Goal: Information Seeking & Learning: Understand process/instructions

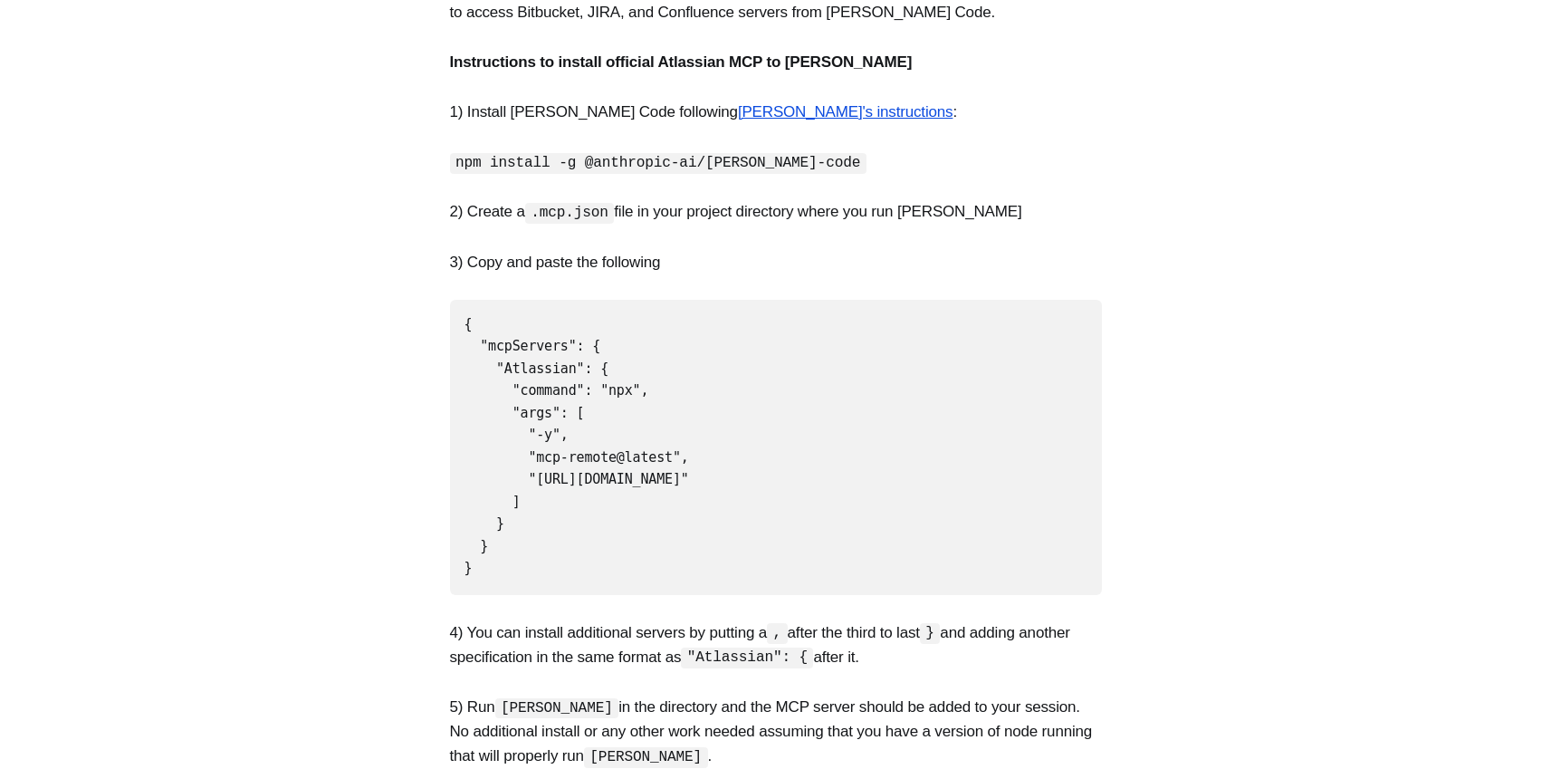
scroll to position [543, 0]
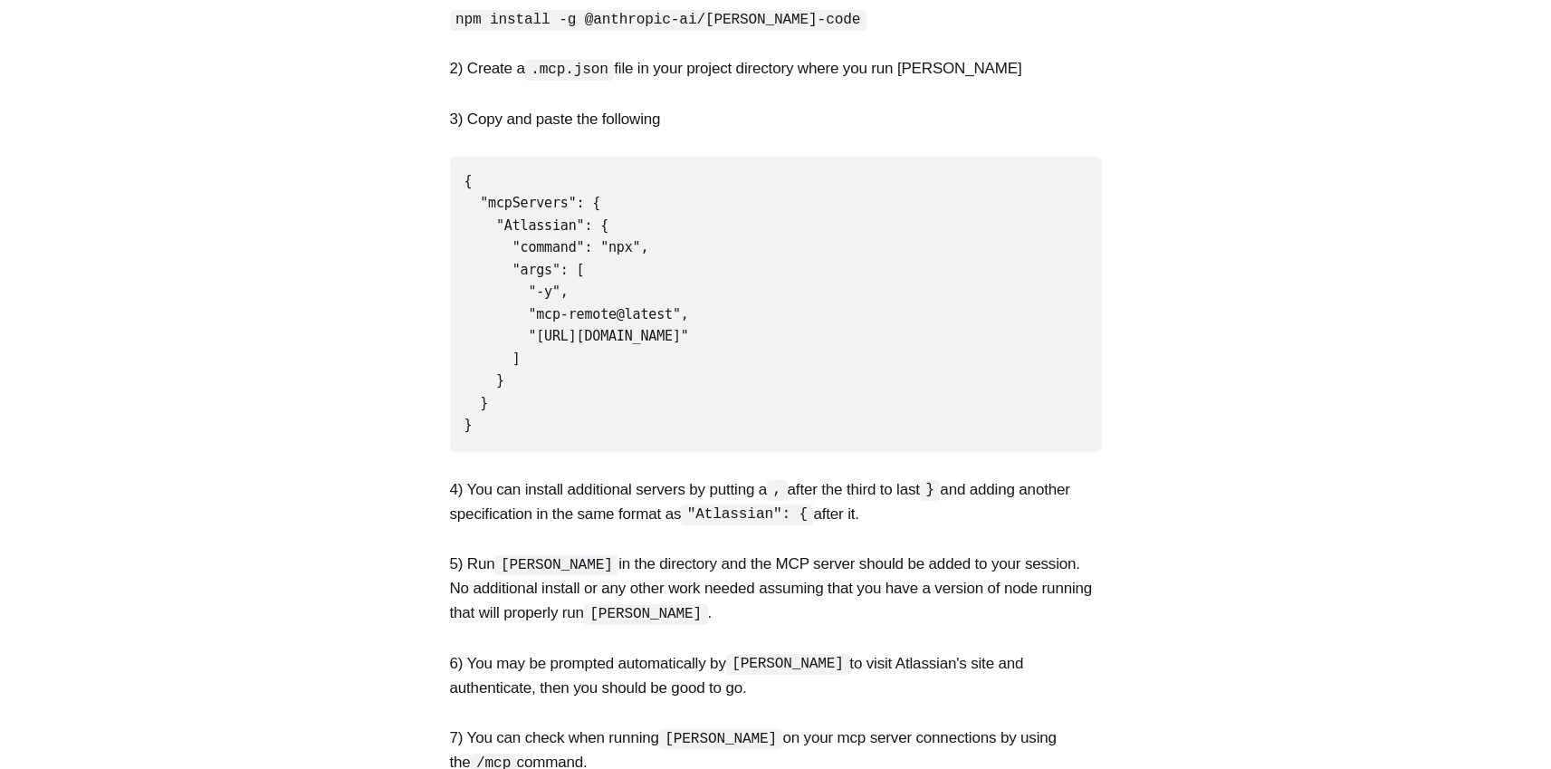
drag, startPoint x: 644, startPoint y: 184, endPoint x: 683, endPoint y: 367, distance: 187.2
click at [683, 367] on pre "{ "mcpServers": { "Atlassian": { "command": "npx", "args": [ "-y", "mcp-remote@…" at bounding box center [776, 304] width 652 height 295
drag, startPoint x: 665, startPoint y: 121, endPoint x: 706, endPoint y: 381, distance: 263.0
click at [706, 381] on pre "{ "mcpServers": { "Atlassian": { "command": "npx", "args": [ "-y", "mcp-remote@…" at bounding box center [776, 304] width 652 height 295
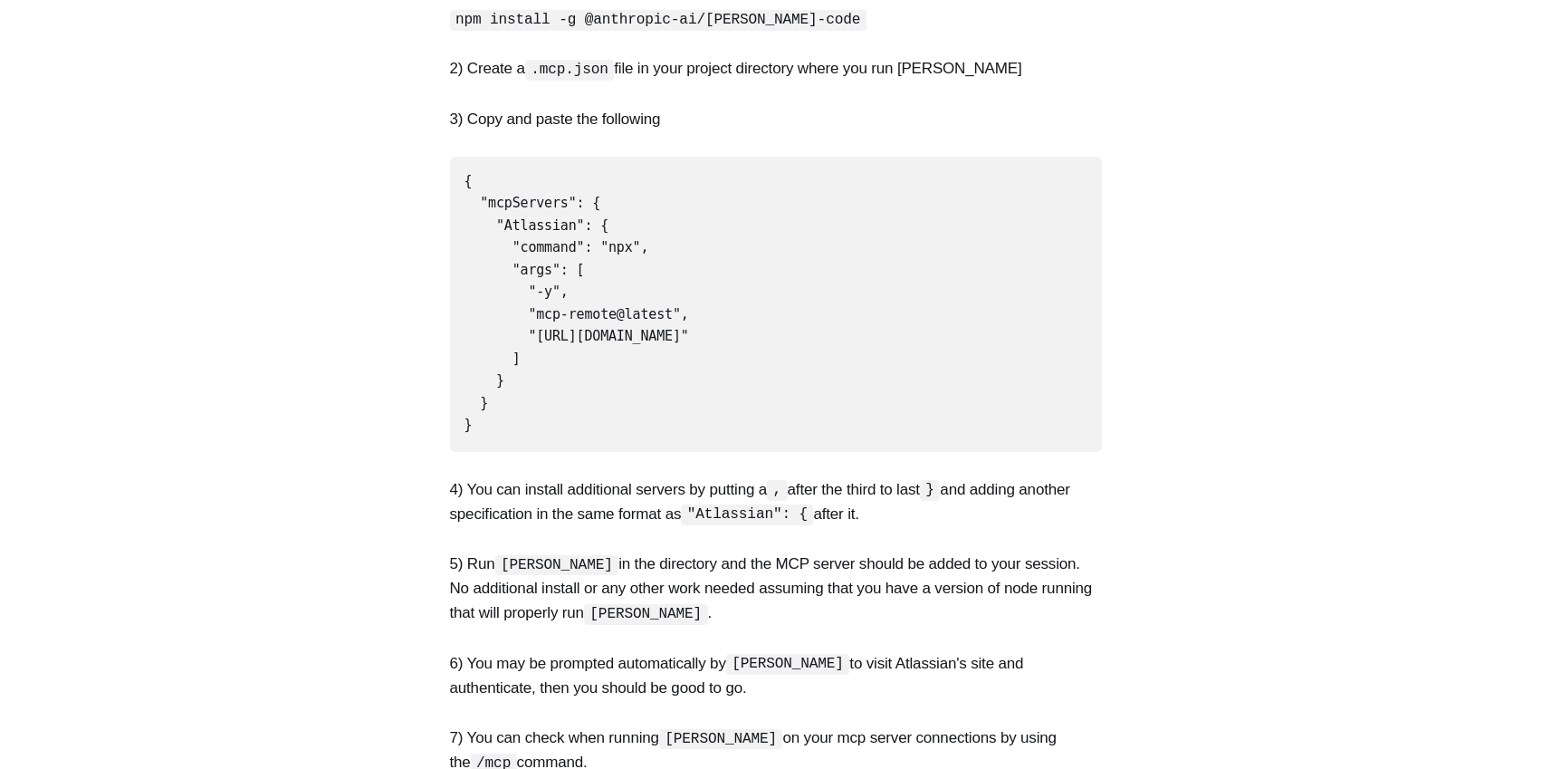
click at [706, 381] on pre "{ "mcpServers": { "Atlassian": { "command": "npx", "args": [ "-y", "mcp-remote@…" at bounding box center [776, 304] width 652 height 295
drag, startPoint x: 679, startPoint y: 134, endPoint x: 704, endPoint y: 370, distance: 237.6
click at [704, 370] on pre "{ "mcpServers": { "Atlassian": { "command": "npx", "args": [ "-y", "mcp-remote@…" at bounding box center [776, 304] width 652 height 295
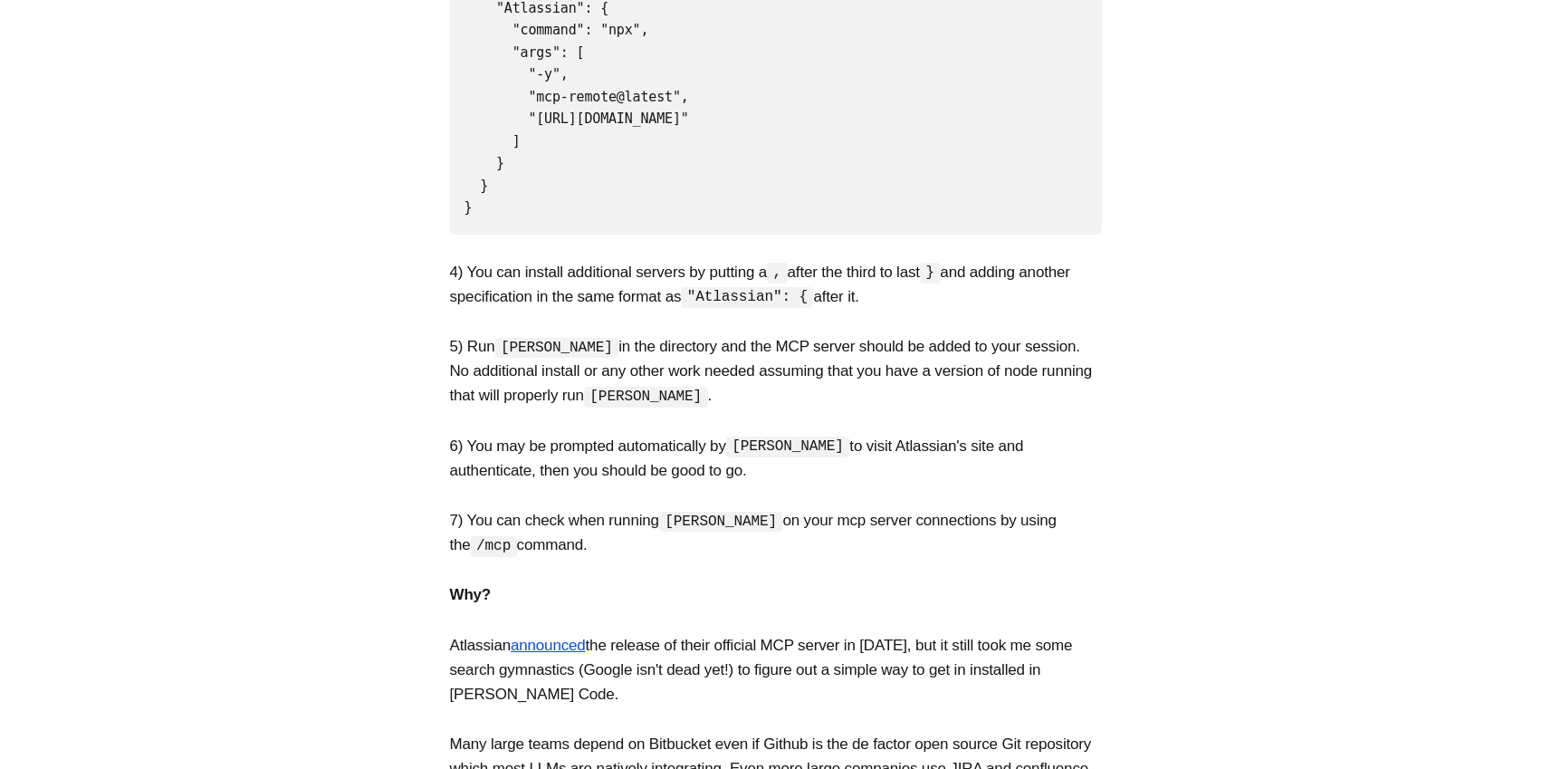
drag, startPoint x: 786, startPoint y: 181, endPoint x: 782, endPoint y: 426, distance: 245.4
click at [782, 426] on section "Below are simple instructions to install the official Atlassian Model Context P…" at bounding box center [775, 296] width 1551 height 1364
drag, startPoint x: 768, startPoint y: 196, endPoint x: 791, endPoint y: 402, distance: 207.7
click at [791, 402] on section "Below are simple instructions to install the official Atlassian Model Context P…" at bounding box center [775, 296] width 1551 height 1364
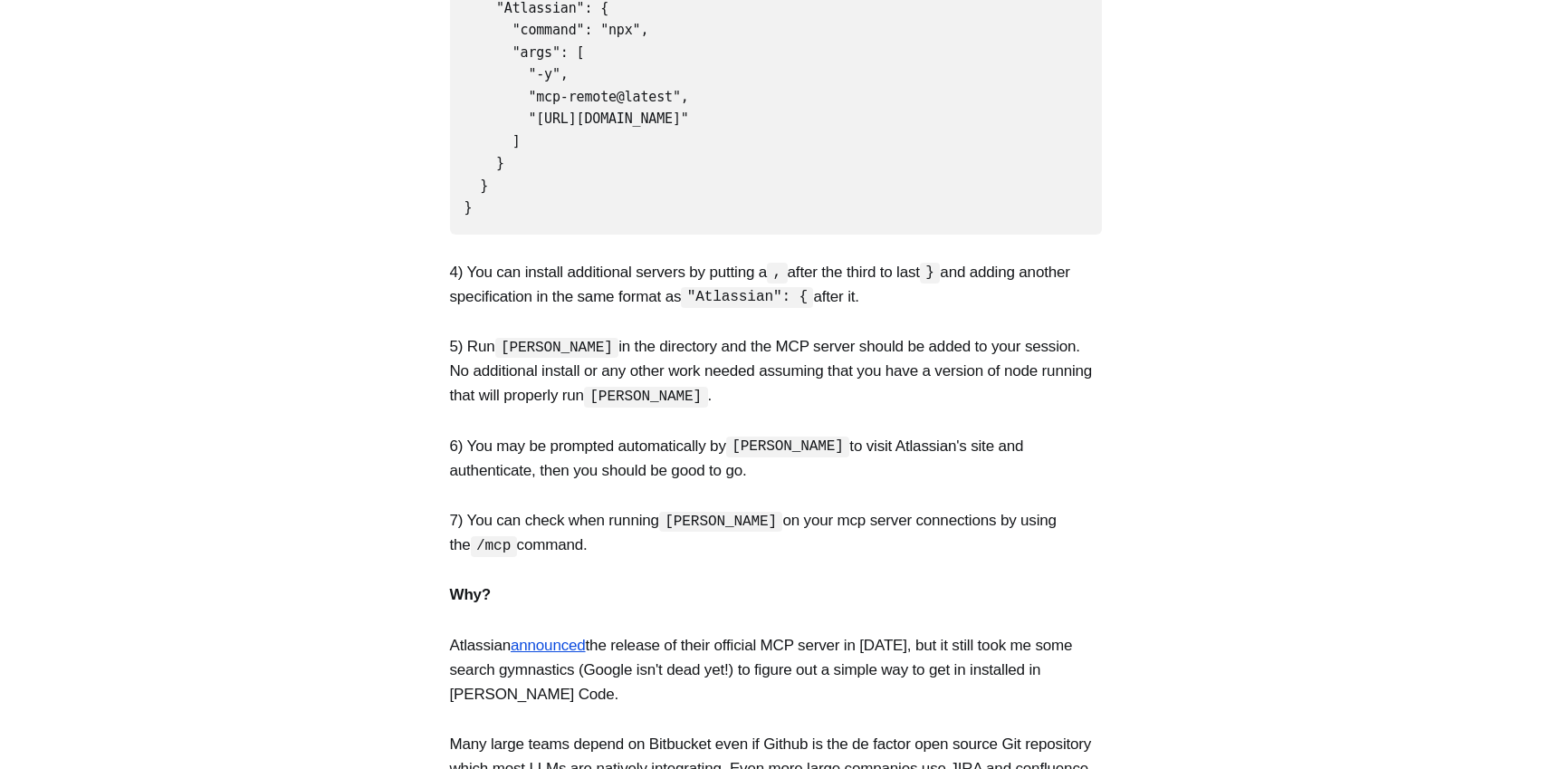
drag, startPoint x: 791, startPoint y: 402, endPoint x: 829, endPoint y: 356, distance: 59.8
click at [792, 434] on p "6) You may be prompted automatically by [PERSON_NAME] to visit Atlassian's site…" at bounding box center [776, 458] width 652 height 49
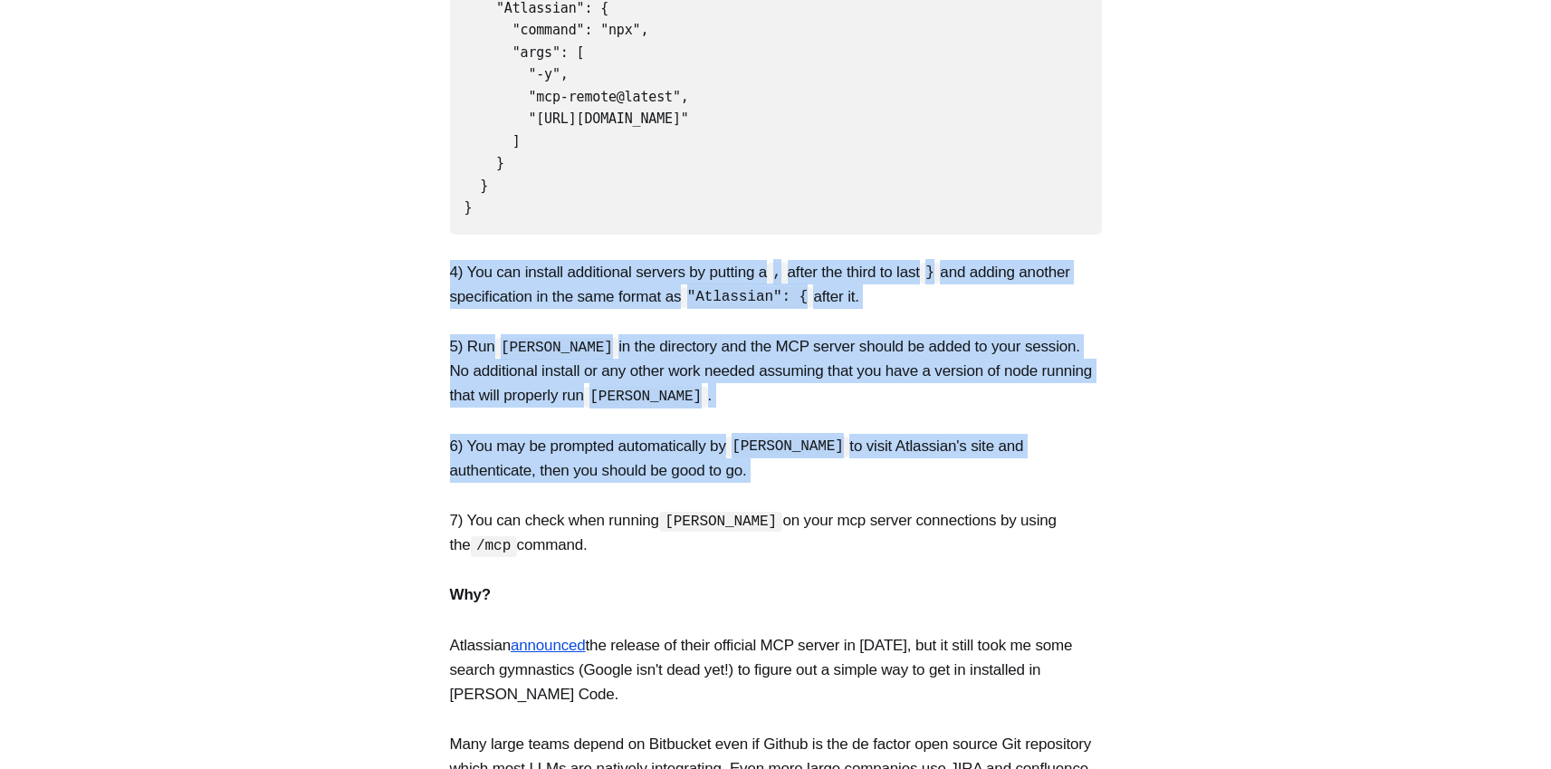
drag, startPoint x: 799, startPoint y: 208, endPoint x: 789, endPoint y: 430, distance: 222.0
click at [789, 430] on section "Below are simple instructions to install the official Atlassian Model Context P…" at bounding box center [775, 296] width 1551 height 1364
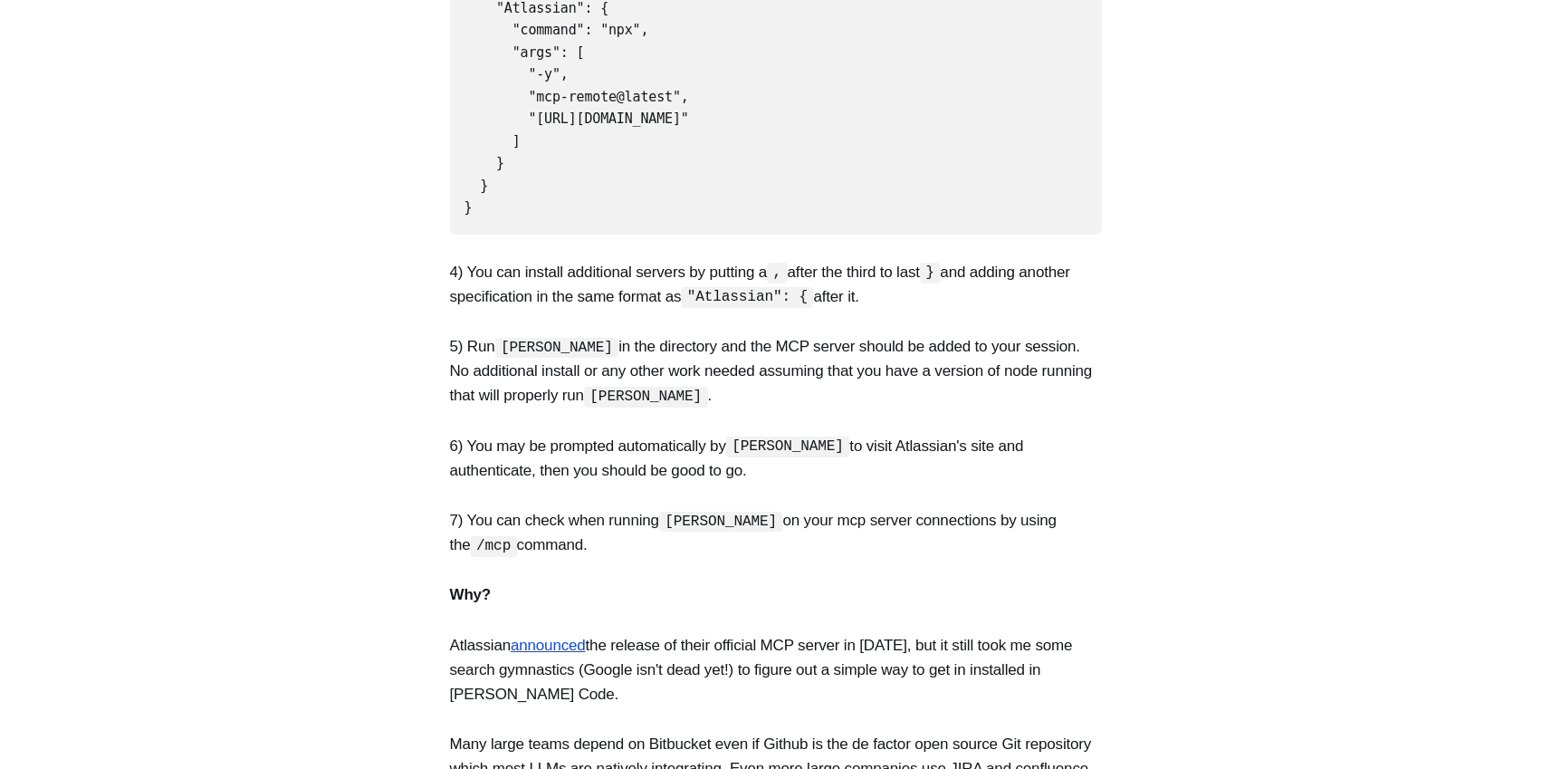
drag, startPoint x: 789, startPoint y: 233, endPoint x: 790, endPoint y: 488, distance: 255.3
click at [790, 488] on section "Below are simple instructions to install the official Atlassian Model Context P…" at bounding box center [775, 296] width 1551 height 1364
click at [790, 508] on p "7) You can check when running [PERSON_NAME] on your mcp server connections by u…" at bounding box center [776, 532] width 652 height 49
drag, startPoint x: 785, startPoint y: 171, endPoint x: 800, endPoint y: 464, distance: 293.7
click at [800, 464] on section "Below are simple instructions to install the official Atlassian Model Context P…" at bounding box center [775, 296] width 1551 height 1364
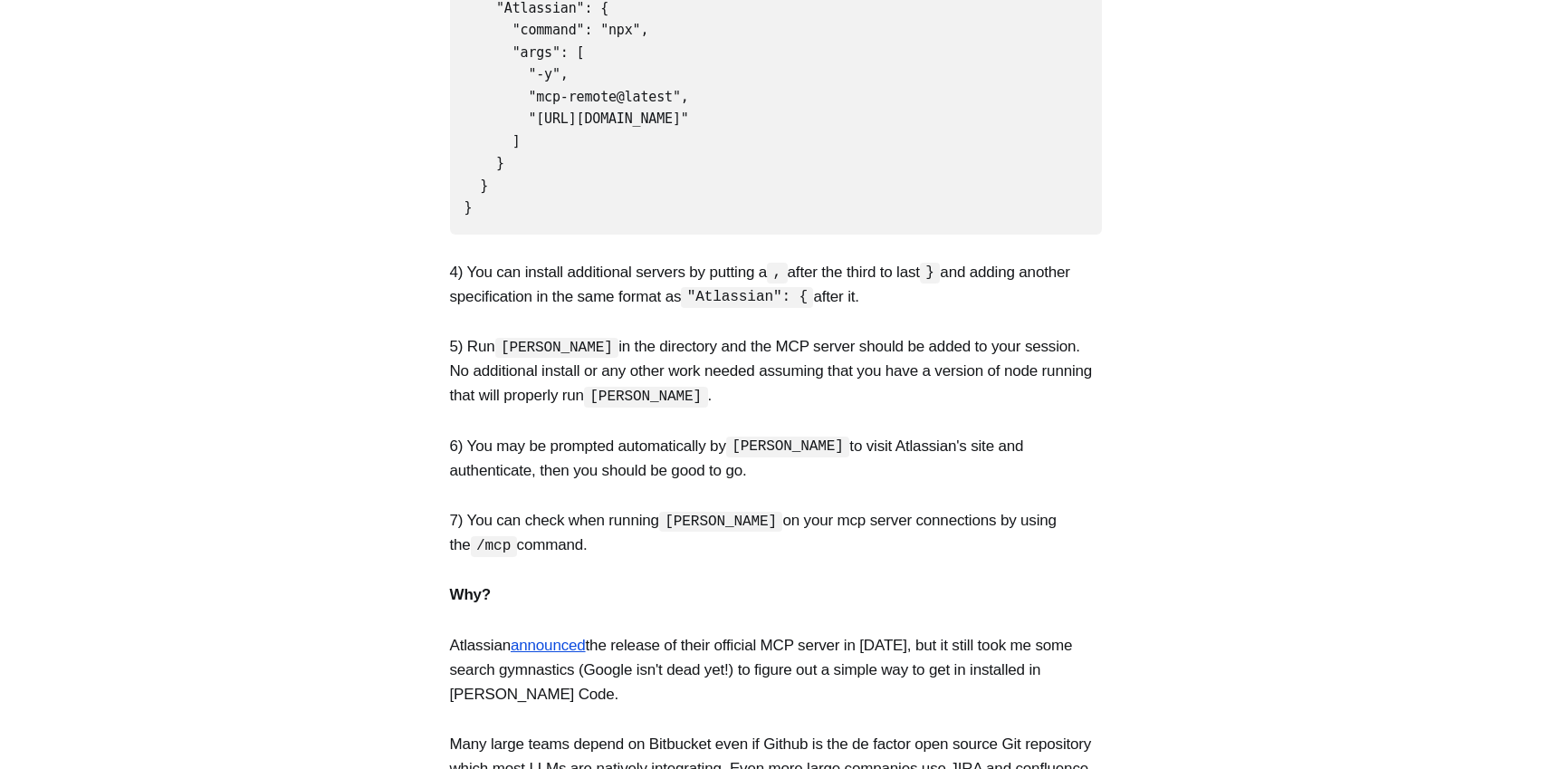
click at [800, 508] on p "7) You can check when running [PERSON_NAME] on your mcp server connections by u…" at bounding box center [776, 532] width 652 height 49
drag, startPoint x: 826, startPoint y: 200, endPoint x: 788, endPoint y: 496, distance: 298.3
click at [788, 496] on section "Below are simple instructions to install the official Atlassian Model Context P…" at bounding box center [775, 296] width 1551 height 1364
drag, startPoint x: 788, startPoint y: 496, endPoint x: 817, endPoint y: 475, distance: 34.9
click at [788, 496] on section "Below are simple instructions to install the official Atlassian Model Context P…" at bounding box center [775, 296] width 1551 height 1364
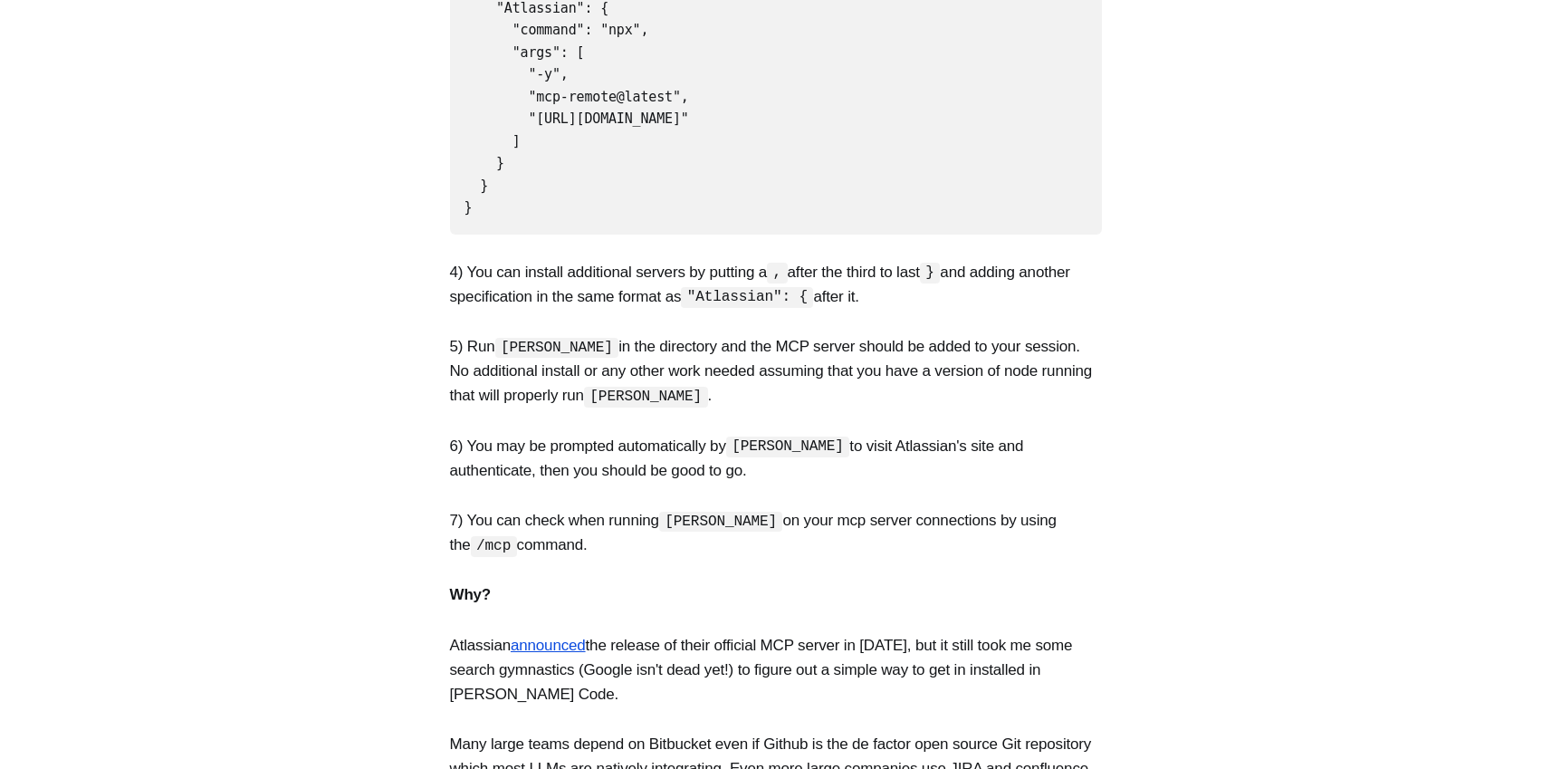
drag, startPoint x: 801, startPoint y: 196, endPoint x: 786, endPoint y: 473, distance: 278.3
click at [786, 473] on section "Below are simple instructions to install the official Atlassian Model Context P…" at bounding box center [775, 296] width 1551 height 1364
drag, startPoint x: 786, startPoint y: 473, endPoint x: 825, endPoint y: 463, distance: 40.2
click at [787, 508] on p "7) You can check when running [PERSON_NAME] on your mcp server connections by u…" at bounding box center [776, 532] width 652 height 49
drag, startPoint x: 796, startPoint y: 165, endPoint x: 807, endPoint y: 494, distance: 329.7
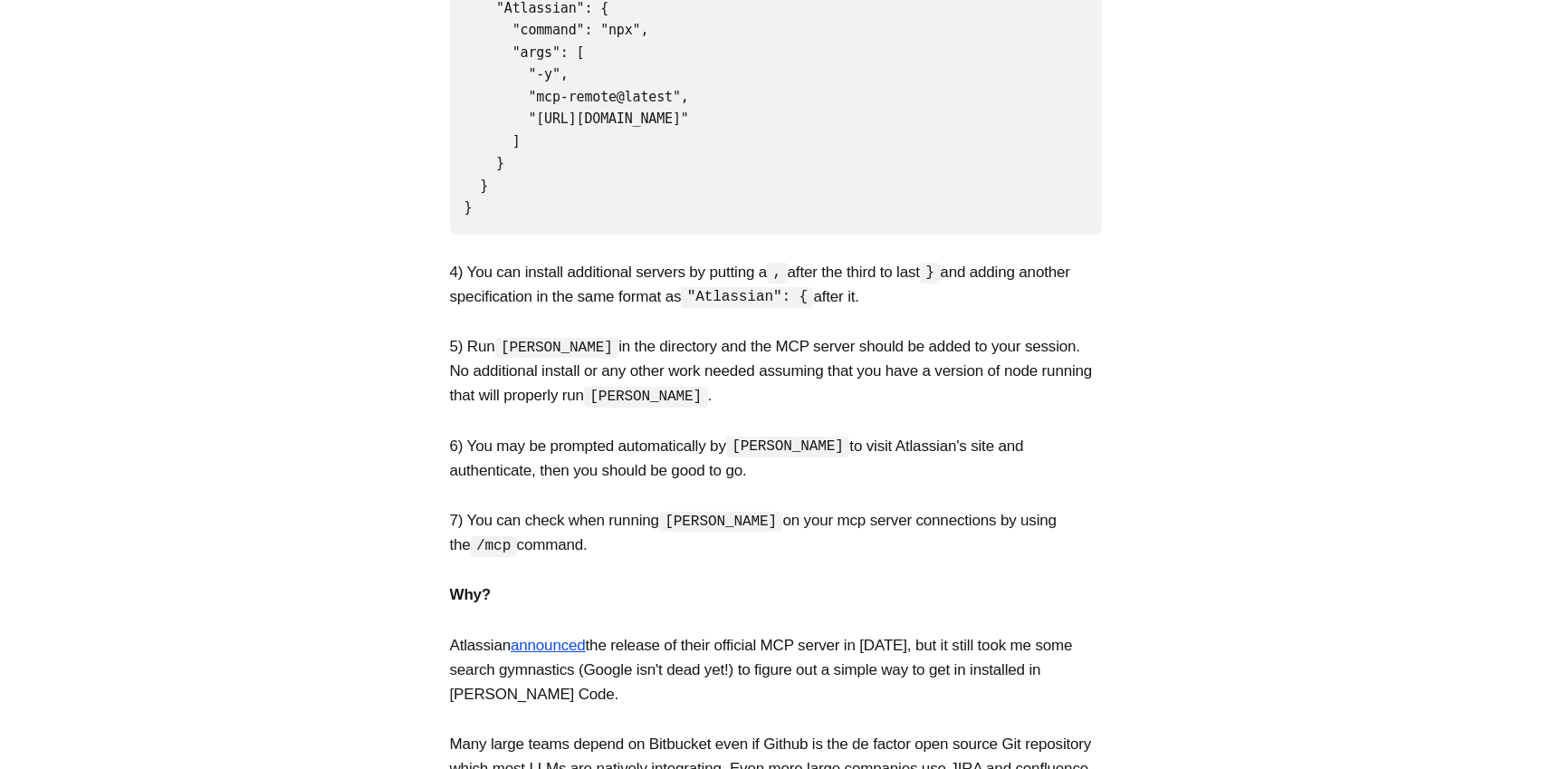
click at [807, 494] on section "Below are simple instructions to install the official Atlassian Model Context P…" at bounding box center [775, 296] width 1551 height 1364
drag, startPoint x: 809, startPoint y: 495, endPoint x: 883, endPoint y: 408, distance: 113.7
click at [809, 495] on section "Below are simple instructions to install the official Atlassian Model Context P…" at bounding box center [775, 296] width 1551 height 1364
drag, startPoint x: 798, startPoint y: 158, endPoint x: 777, endPoint y: 494, distance: 337.5
click at [777, 494] on section "Below are simple instructions to install the official Atlassian Model Context P…" at bounding box center [775, 296] width 1551 height 1364
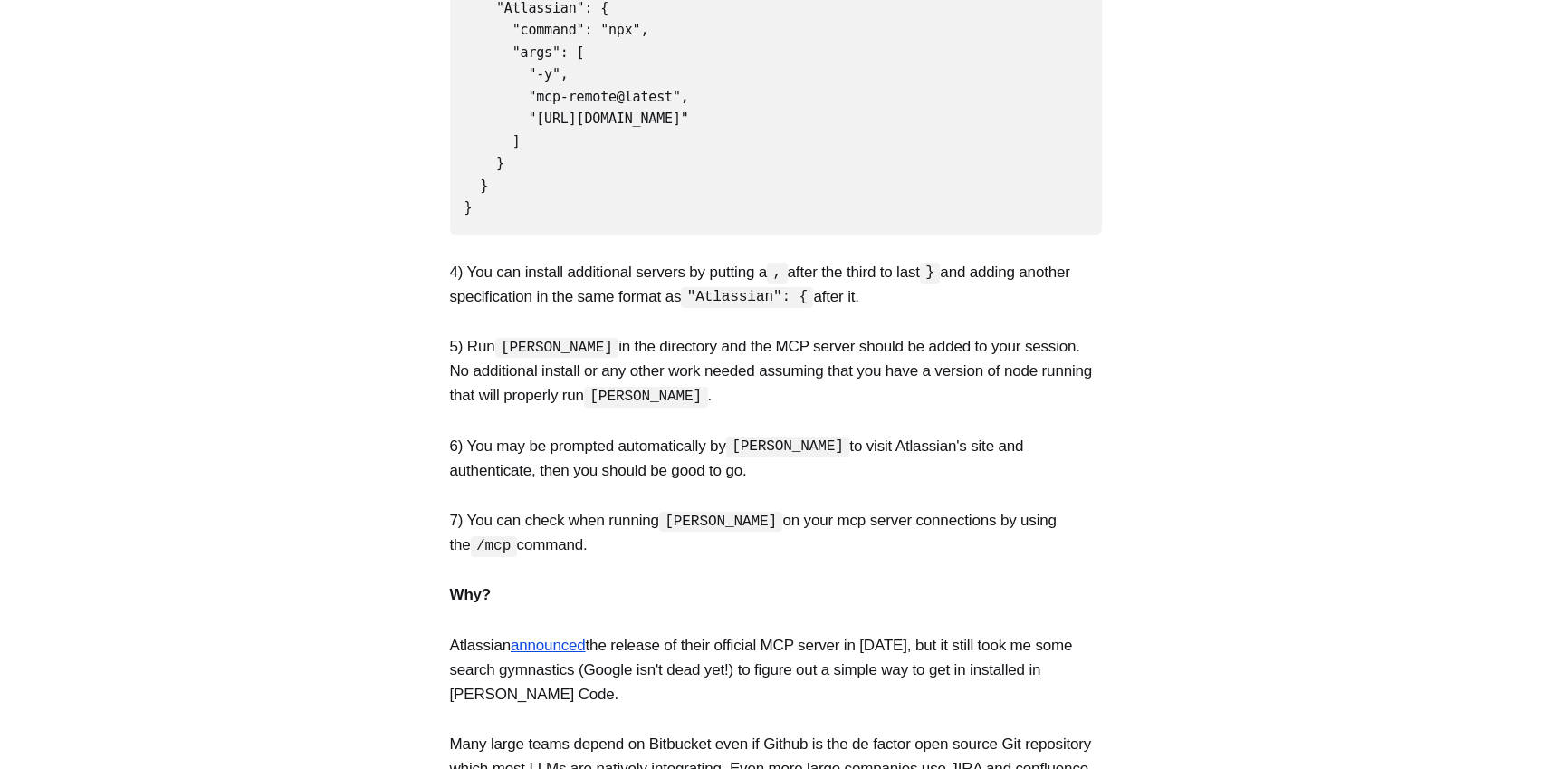
click at [777, 495] on section "Below are simple instructions to install the official Atlassian Model Context P…" at bounding box center [775, 296] width 1551 height 1364
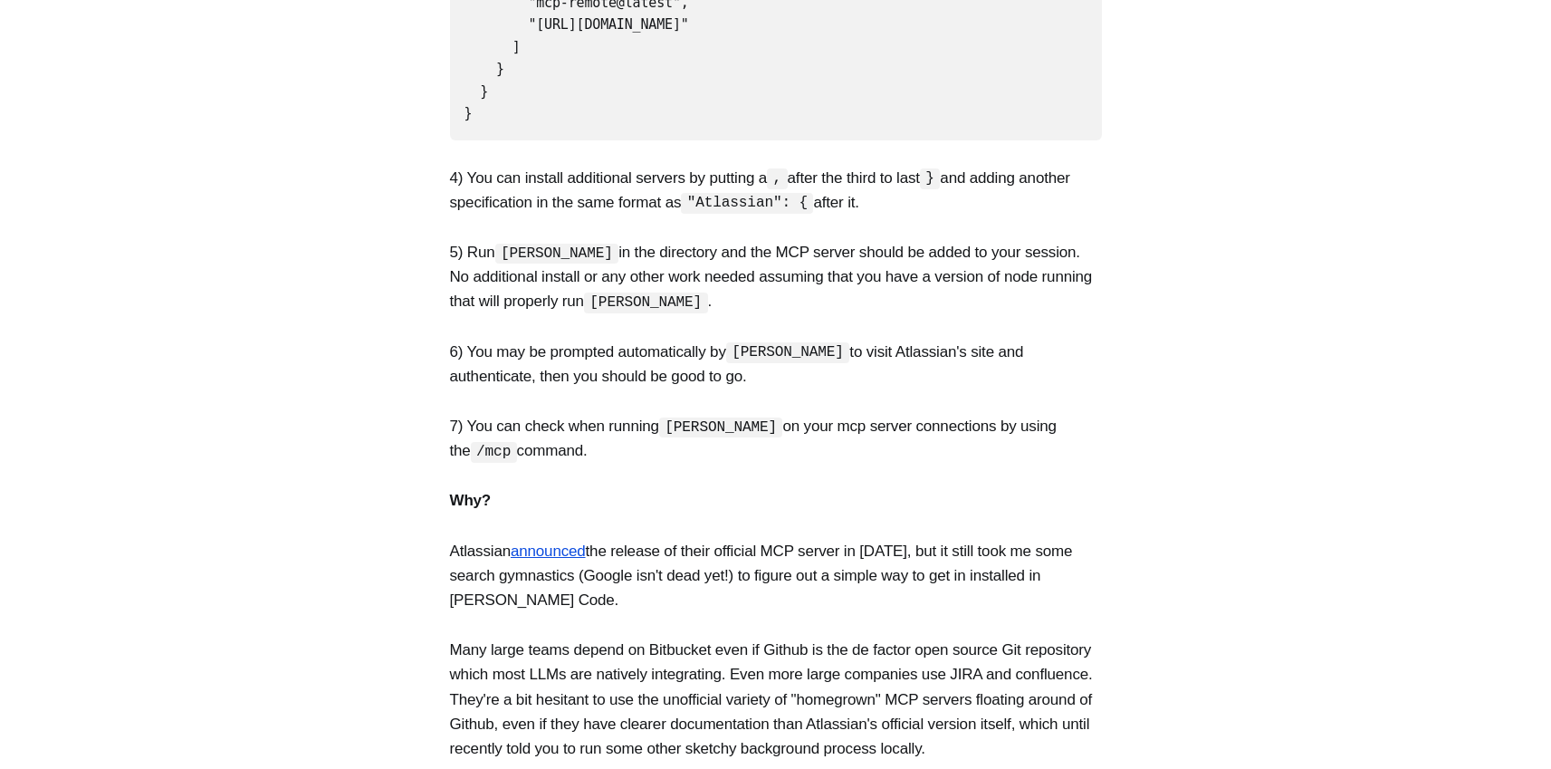
scroll to position [1086, 0]
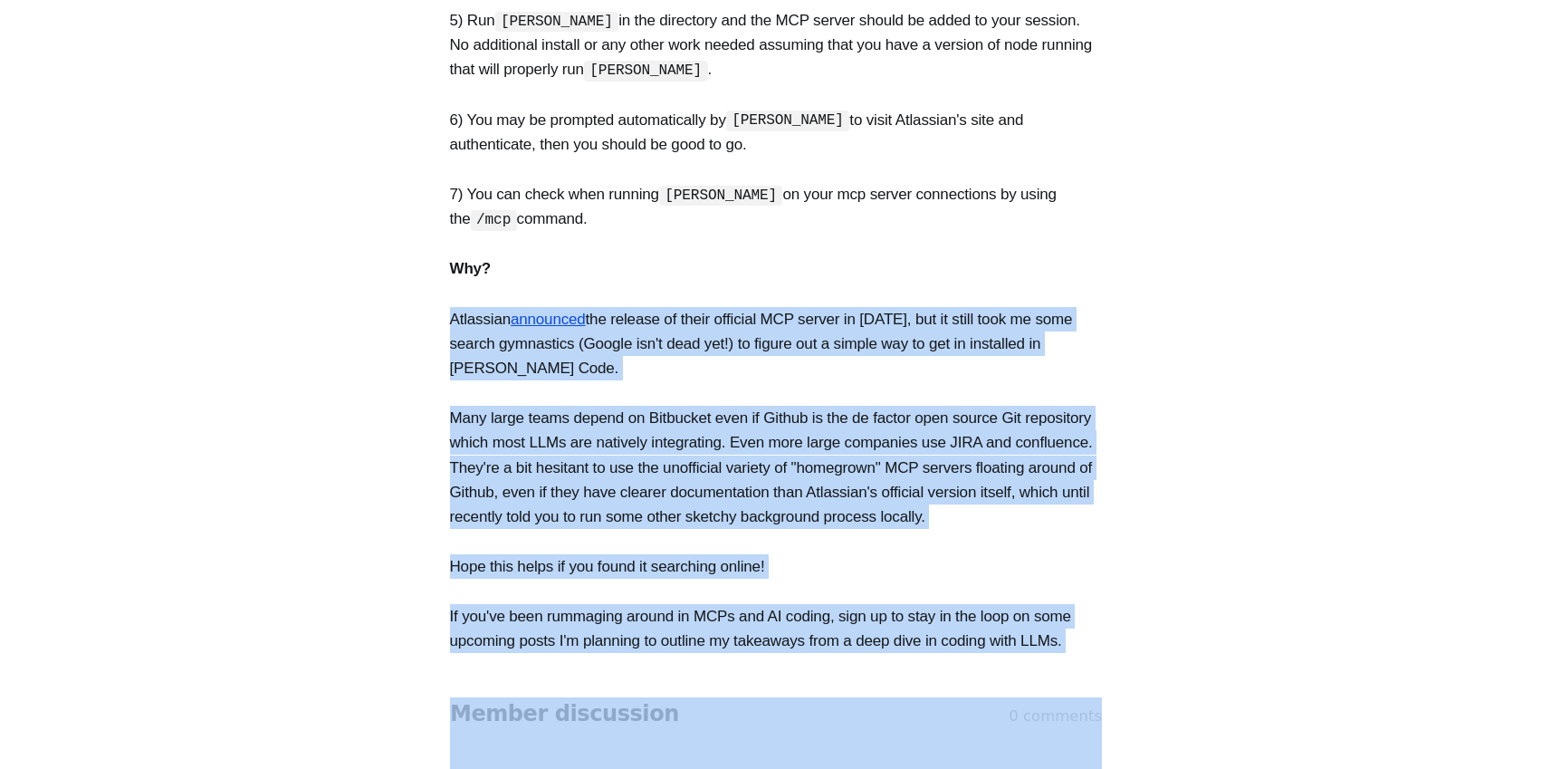
drag, startPoint x: 820, startPoint y: 268, endPoint x: 809, endPoint y: 589, distance: 321.6
click at [809, 589] on main "How to Install the Official Atlassian MCP Server for [PERSON_NAME] (Bitbucket, …" at bounding box center [775, 5] width 1551 height 2002
click at [808, 589] on main "How to Install the Official Atlassian MCP Server for [PERSON_NAME] (Bitbucket, …" at bounding box center [775, 5] width 1551 height 2002
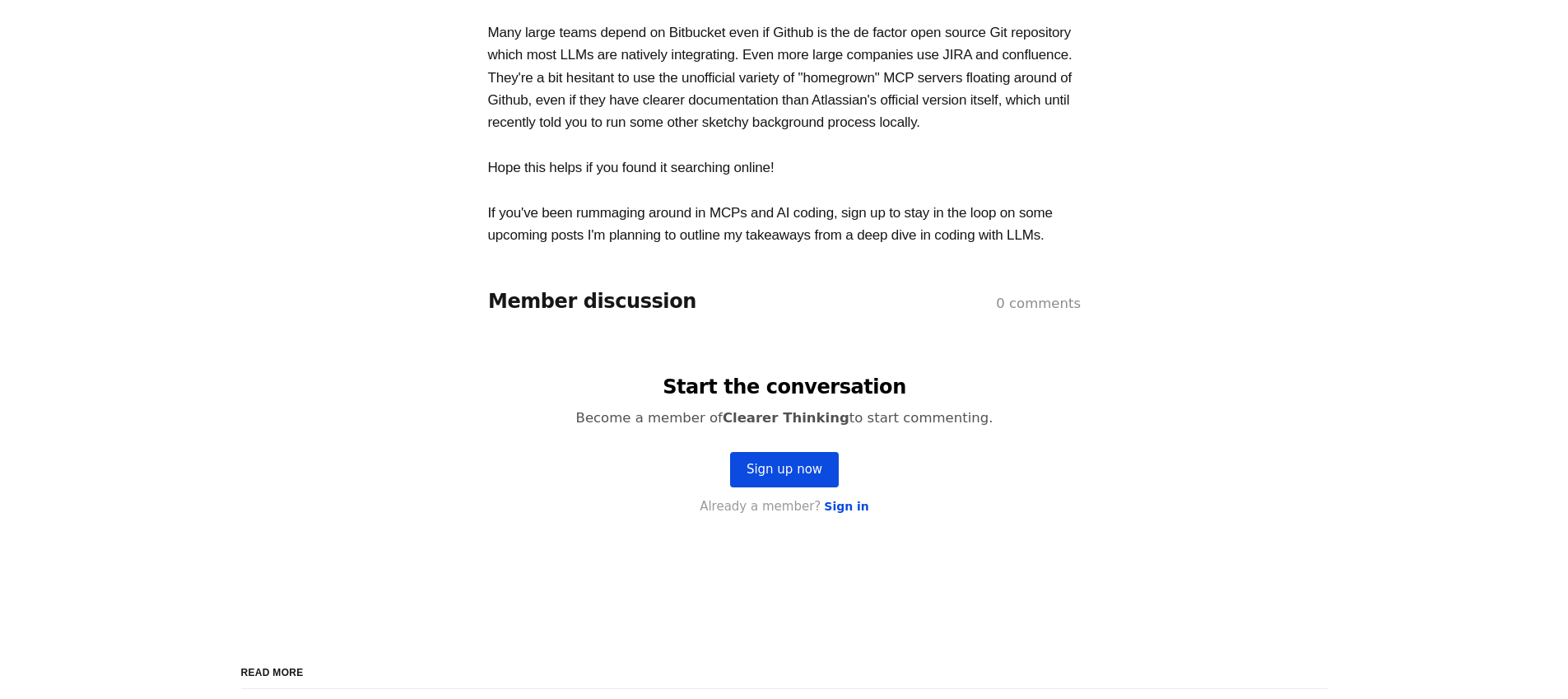
scroll to position [1383, 0]
